Goal: Information Seeking & Learning: Understand process/instructions

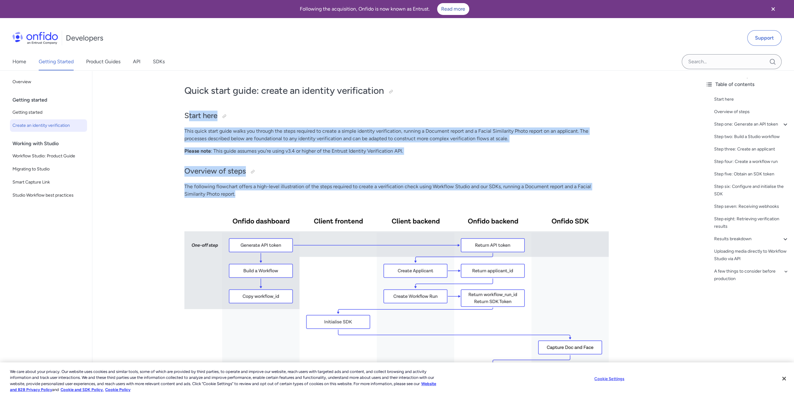
drag, startPoint x: 247, startPoint y: 195, endPoint x: 188, endPoint y: 121, distance: 94.3
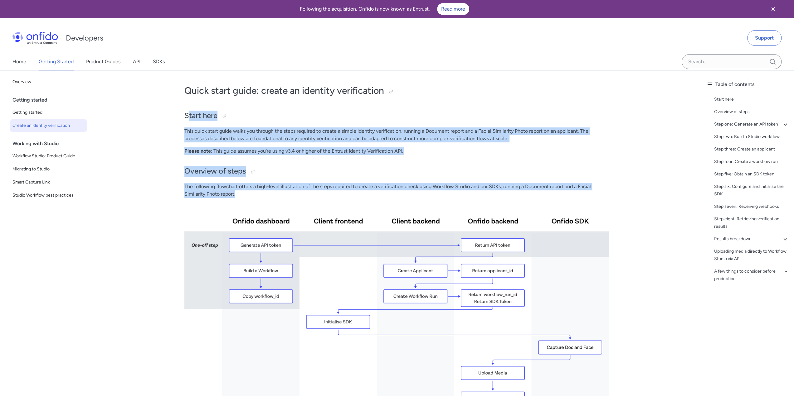
click at [251, 135] on p "This quick start guide walks you through the steps required to create a simple …" at bounding box center [396, 135] width 424 height 15
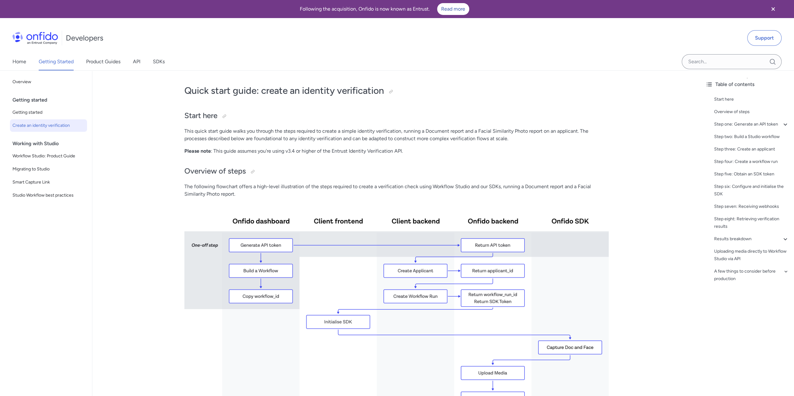
click at [294, 152] on p "Please note : This guide assumes you're using v3.4 or higher of the Entrust Ide…" at bounding box center [396, 150] width 424 height 7
click at [499, 221] on img at bounding box center [396, 337] width 424 height 268
click at [274, 217] on img at bounding box center [396, 337] width 424 height 268
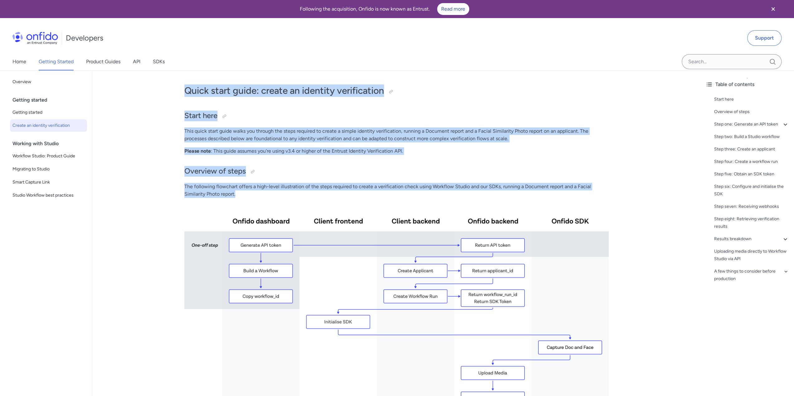
drag, startPoint x: 185, startPoint y: 89, endPoint x: 261, endPoint y: 196, distance: 130.8
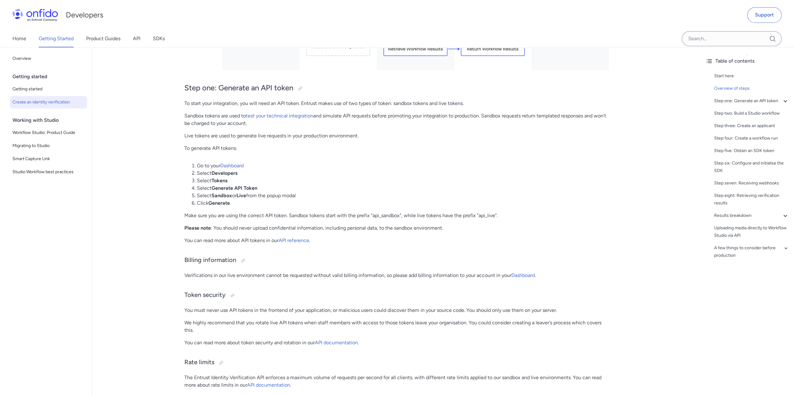
scroll to position [405, 0]
